Goal: Information Seeking & Learning: Learn about a topic

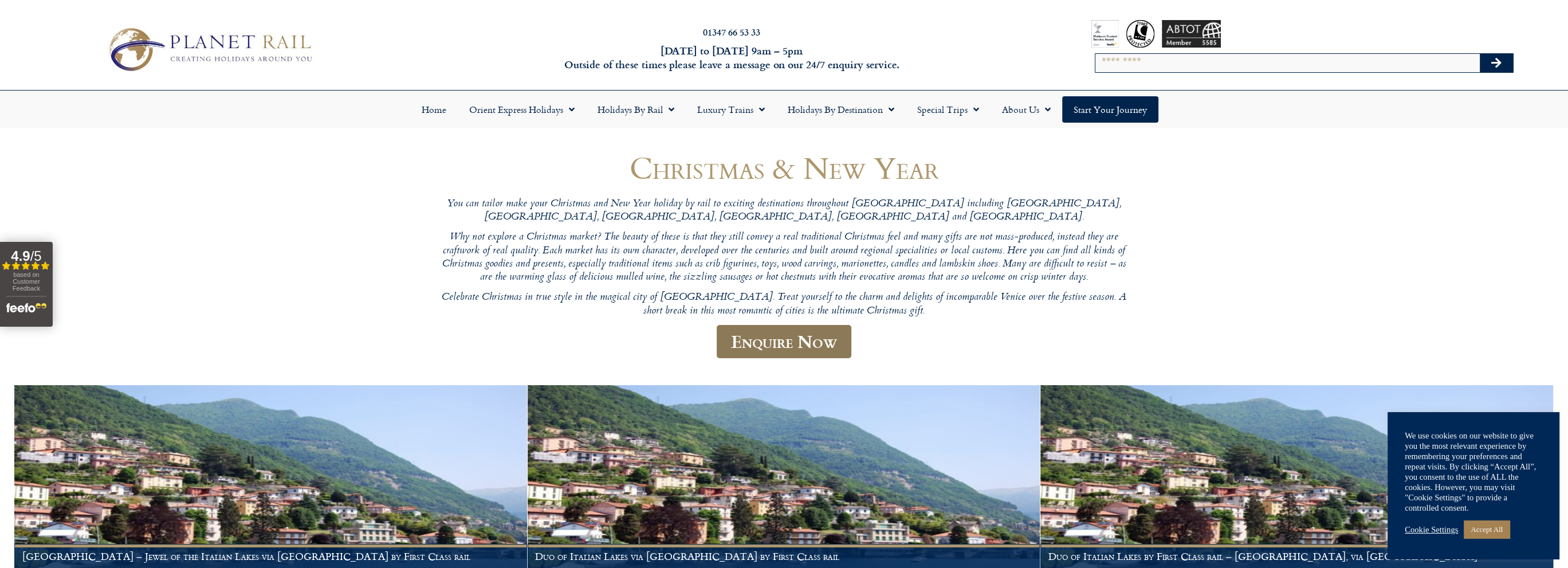
click at [793, 341] on link "Enquire Now" at bounding box center [783, 341] width 134 height 34
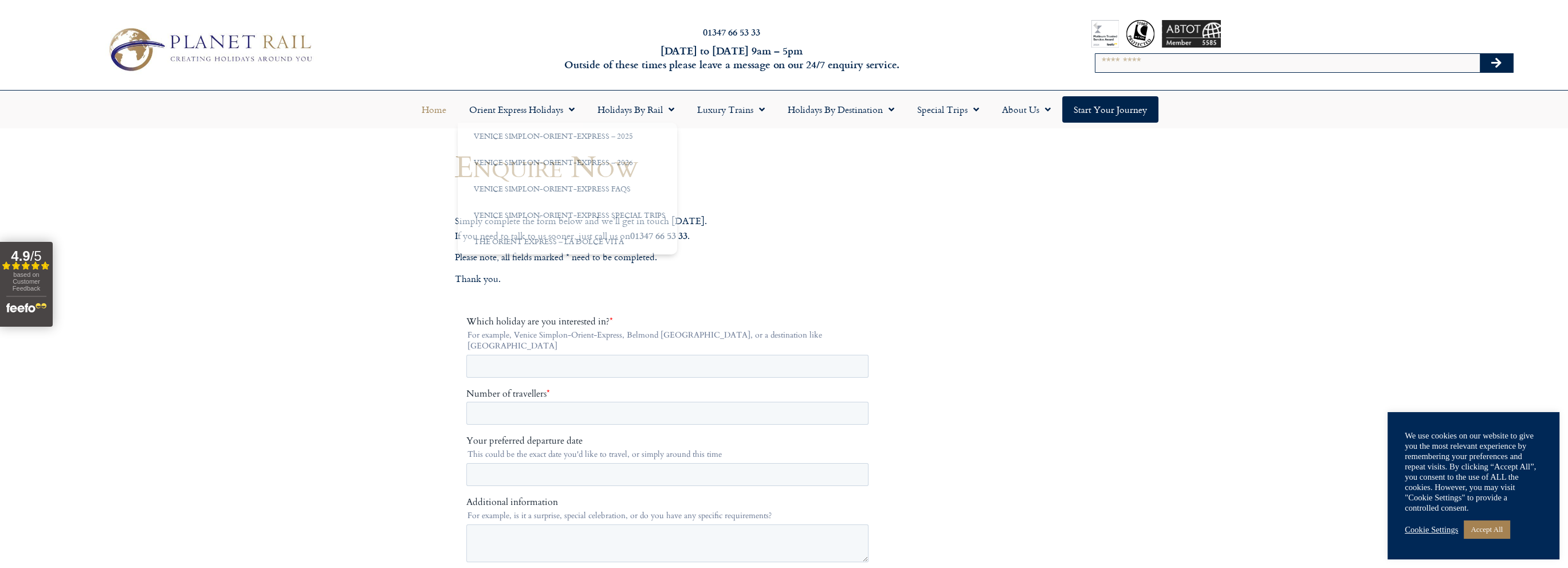
click at [443, 109] on link "Home" at bounding box center [434, 109] width 48 height 26
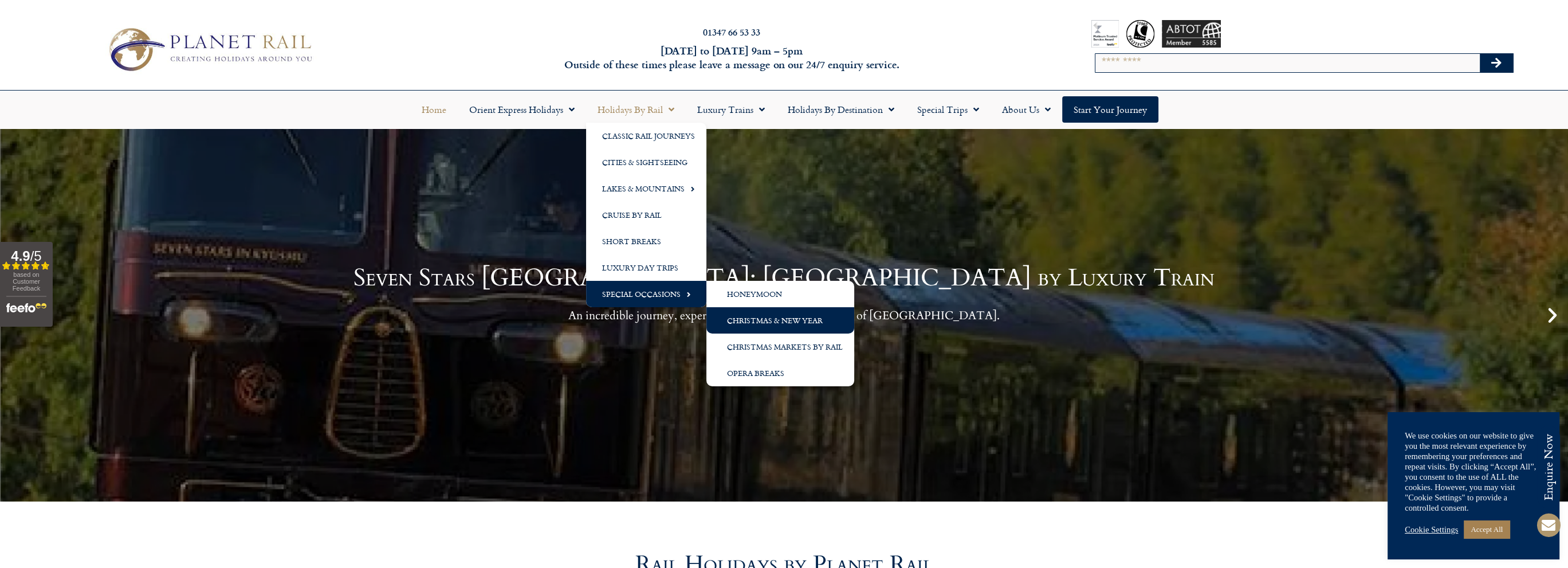
click at [773, 318] on link "Christmas & New Year" at bounding box center [780, 320] width 148 height 26
